Goal: Navigation & Orientation: Understand site structure

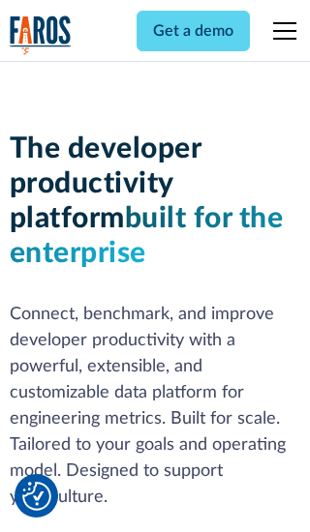
scroll to position [292, 0]
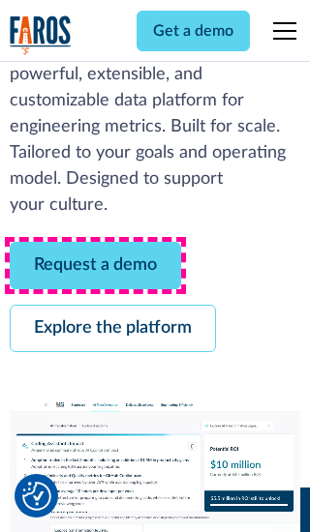
click at [95, 265] on link "Request a demo" at bounding box center [95, 265] width 171 height 47
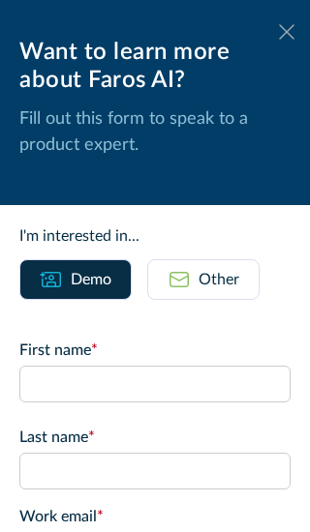
click at [287, 32] on icon at bounding box center [286, 31] width 15 height 15
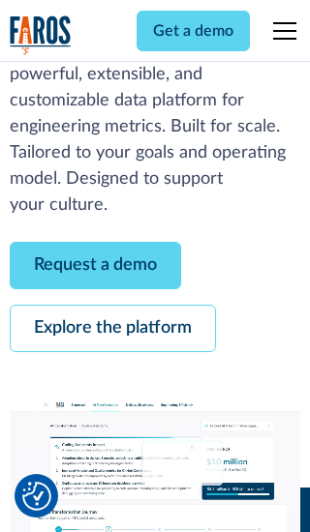
scroll to position [355, 0]
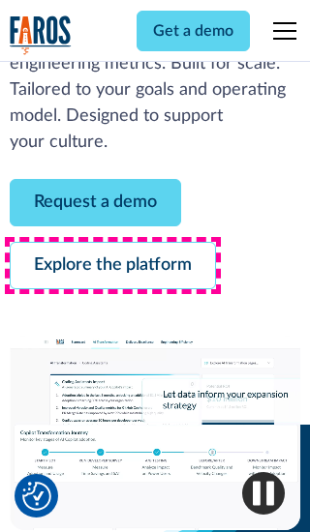
click at [112, 265] on link "Explore the platform" at bounding box center [113, 265] width 206 height 47
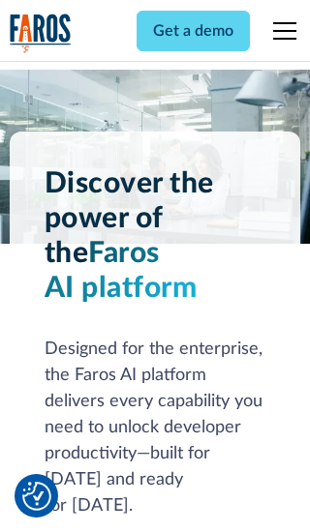
scroll to position [14550, 0]
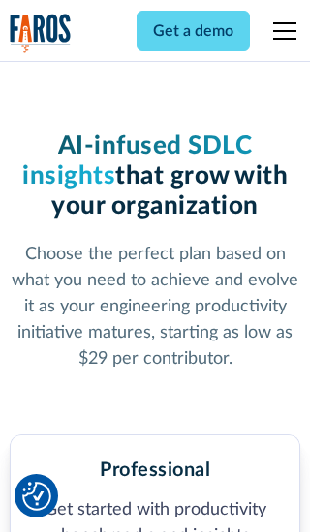
scroll to position [3008, 0]
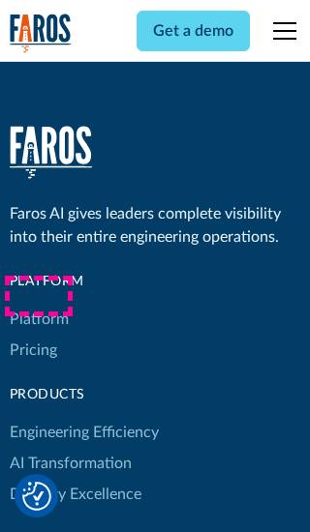
click at [38, 304] on link "Platform" at bounding box center [39, 319] width 59 height 31
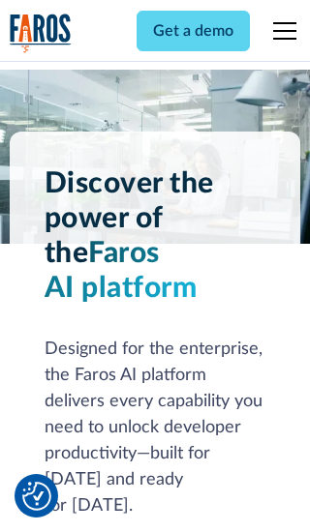
scroll to position [15171, 0]
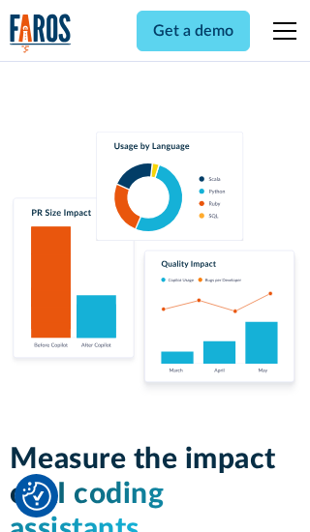
scroll to position [11976, 0]
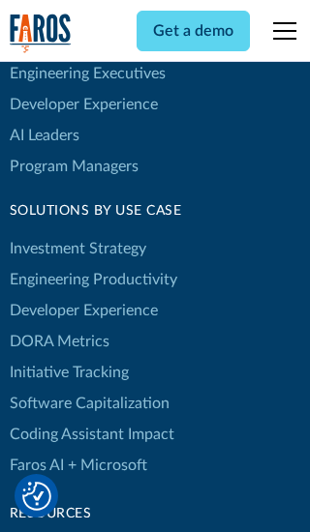
click at [58, 326] on link "DORA Metrics" at bounding box center [60, 341] width 100 height 31
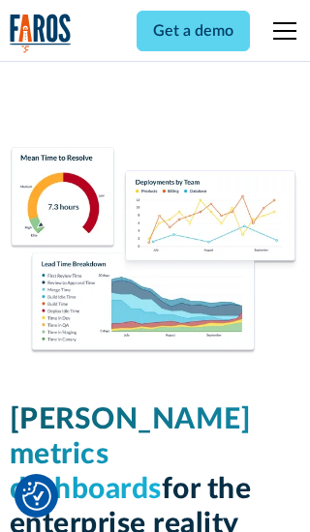
scroll to position [8485, 0]
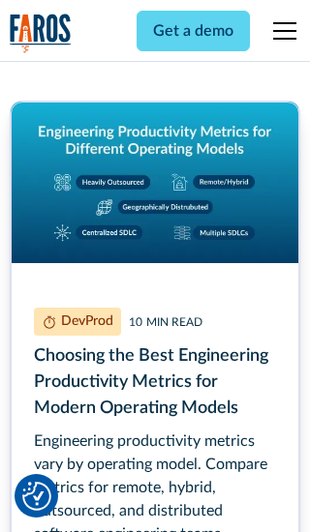
scroll to position [8780, 0]
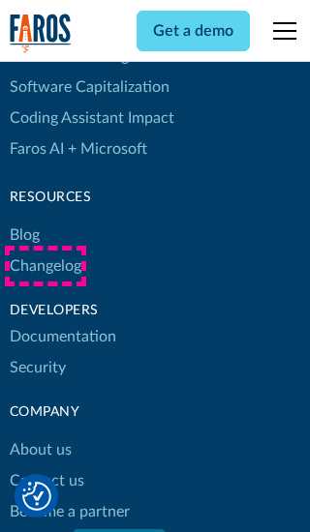
click at [45, 266] on link "Changelog" at bounding box center [46, 266] width 72 height 31
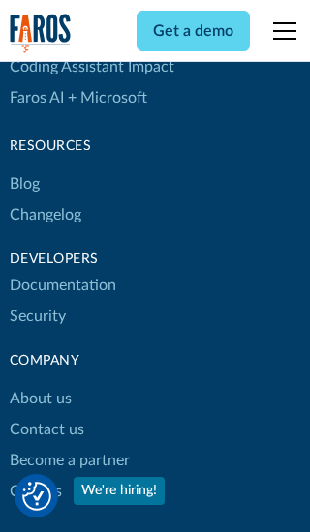
scroll to position [23392, 0]
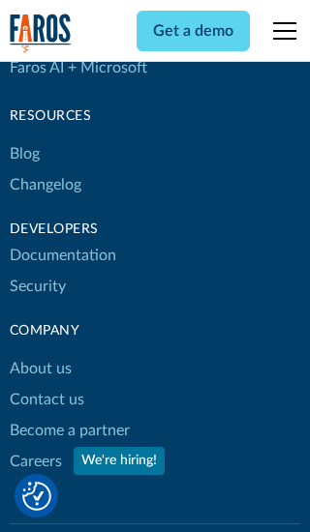
click at [40, 353] on link "About us" at bounding box center [41, 368] width 62 height 31
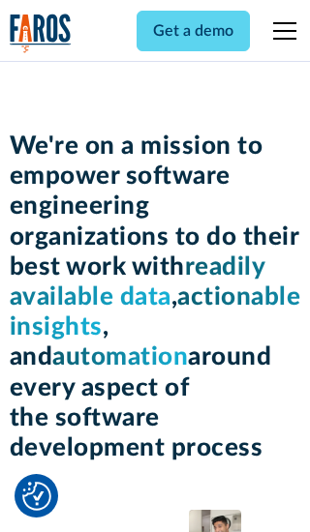
scroll to position [6684, 0]
